Goal: Task Accomplishment & Management: Manage account settings

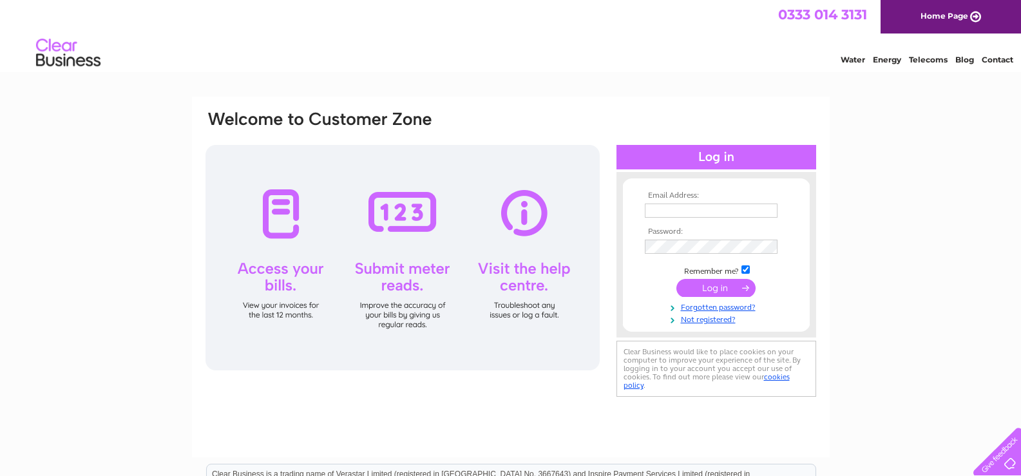
type input "accounts@oiltechnics.com"
click at [718, 283] on input "submit" at bounding box center [715, 288] width 79 height 18
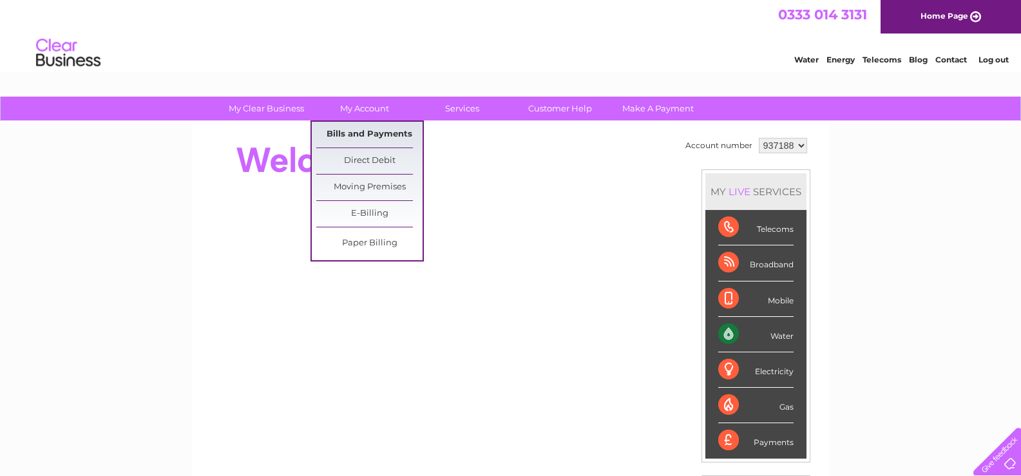
click at [357, 135] on link "Bills and Payments" at bounding box center [369, 135] width 106 height 26
click at [365, 129] on link "Bills and Payments" at bounding box center [369, 135] width 106 height 26
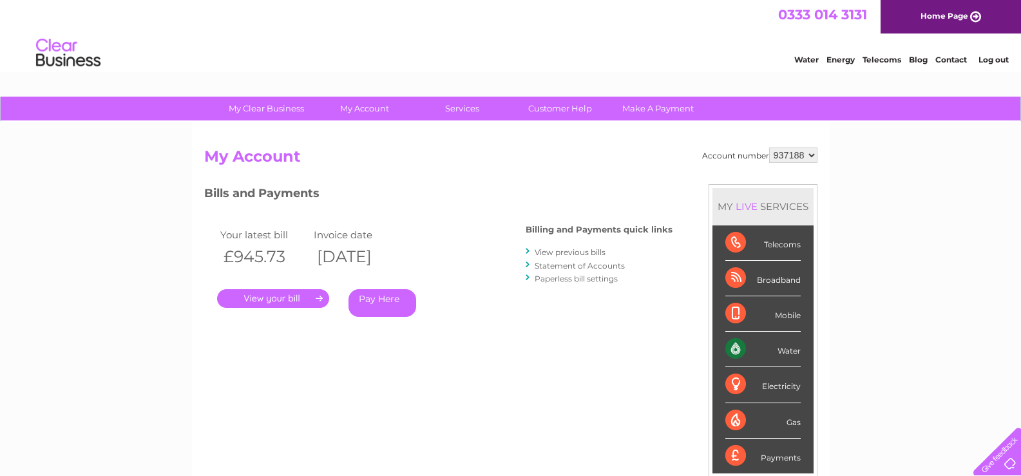
click at [278, 294] on link "." at bounding box center [273, 298] width 112 height 19
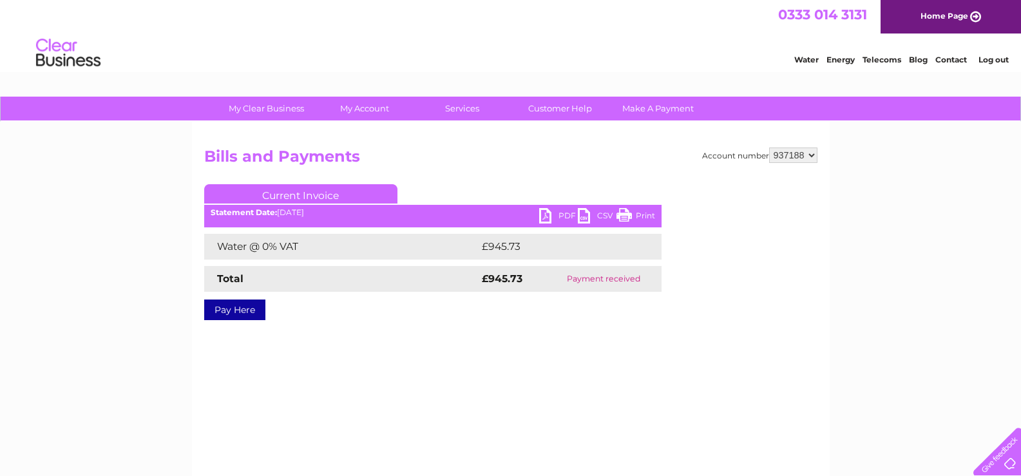
click at [554, 211] on link "PDF" at bounding box center [558, 217] width 39 height 19
